Goal: Task Accomplishment & Management: Use online tool/utility

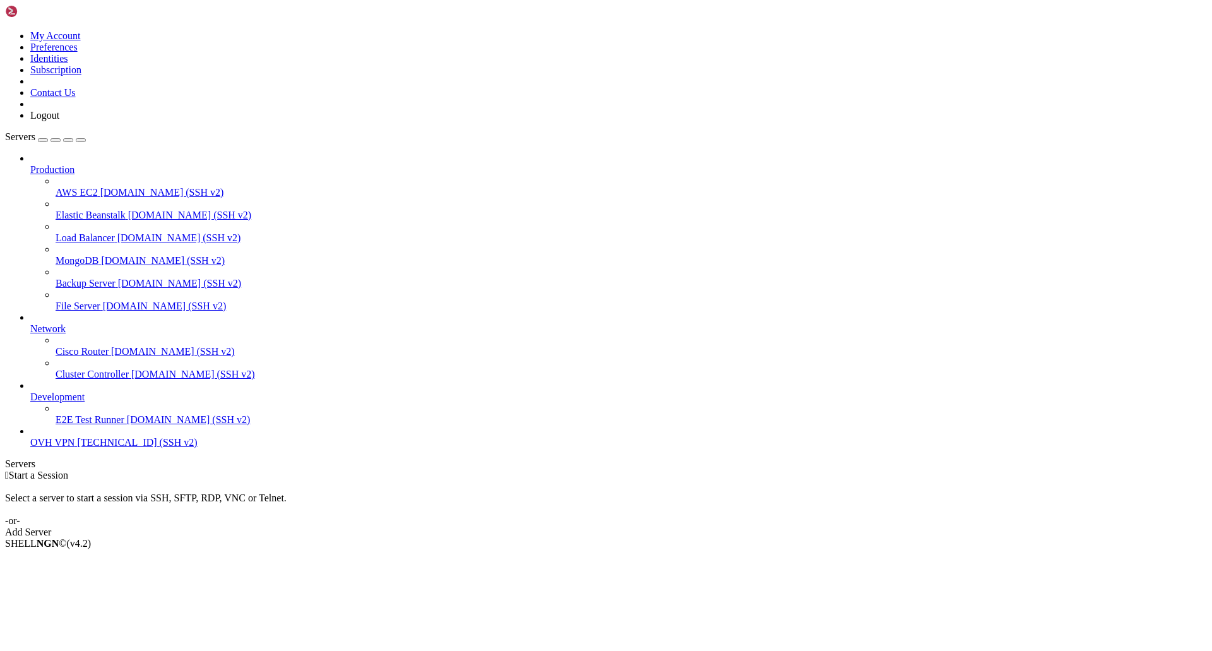
click at [666, 527] on div "Add Server" at bounding box center [606, 532] width 1202 height 11
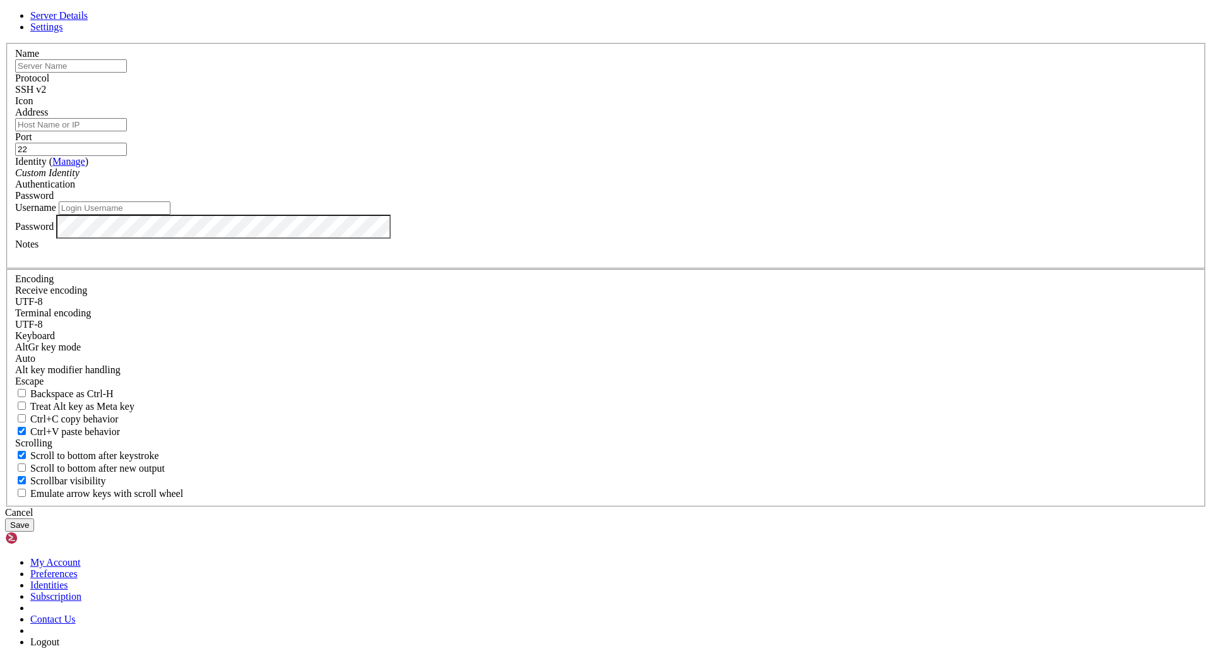
type input "[EMAIL_ADDRESS][DOMAIN_NAME]"
type input "aak pi vpn"
paste input "[TECHNICAL_ID]"
type input "[TECHNICAL_ID]"
click at [530, 179] on div "Custom Identity" at bounding box center [606, 172] width 1182 height 11
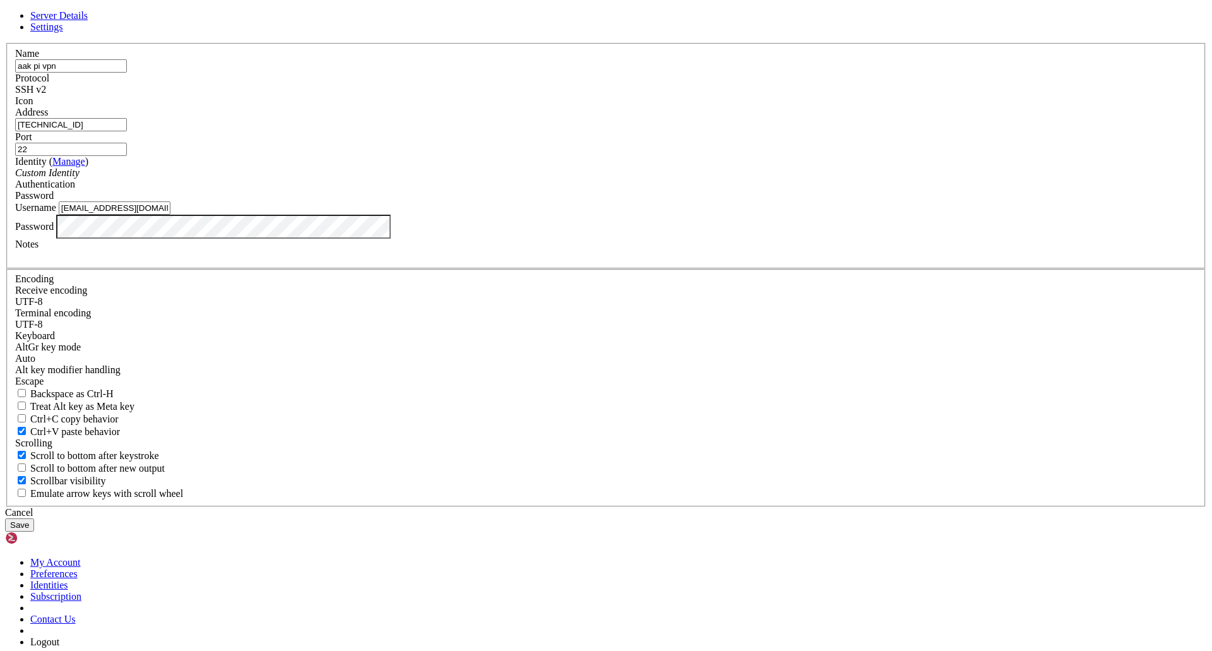
click at [527, 179] on div "Custom Identity" at bounding box center [606, 172] width 1182 height 11
click at [170, 215] on input "[EMAIL_ADDRESS][DOMAIN_NAME]" at bounding box center [115, 207] width 112 height 13
type input "aak2ja"
click at [34, 518] on button "Save" at bounding box center [19, 524] width 29 height 13
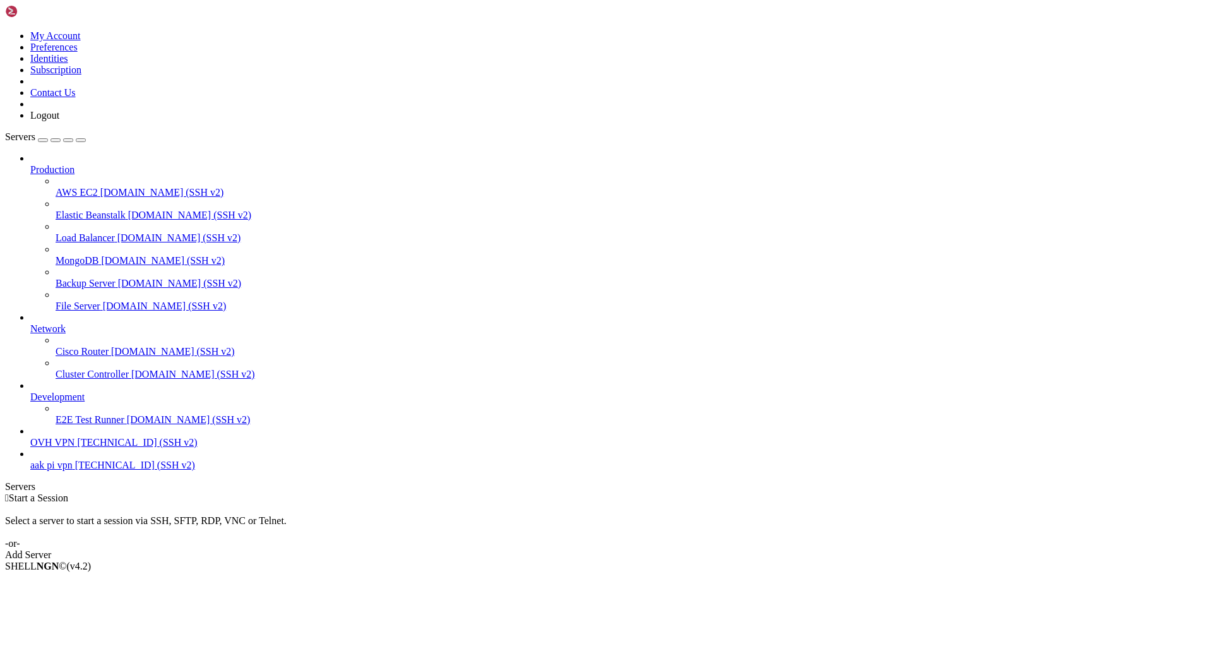
click at [80, 470] on span "[TECHNICAL_ID] (SSH v2)" at bounding box center [135, 465] width 120 height 11
click at [57, 470] on span "aak pi vpn" at bounding box center [51, 465] width 42 height 11
